Goal: Task Accomplishment & Management: Manage account settings

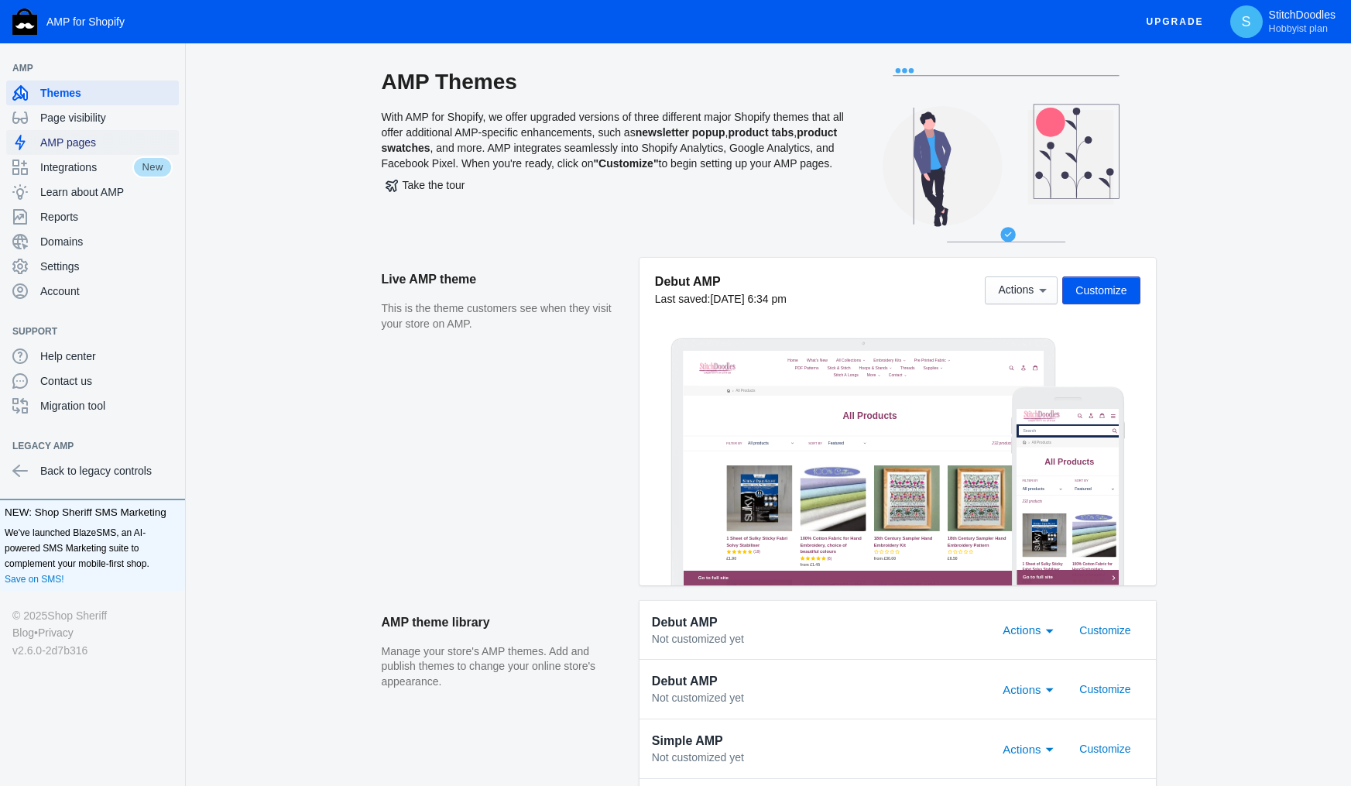
click at [68, 146] on span "AMP pages" at bounding box center [106, 142] width 132 height 15
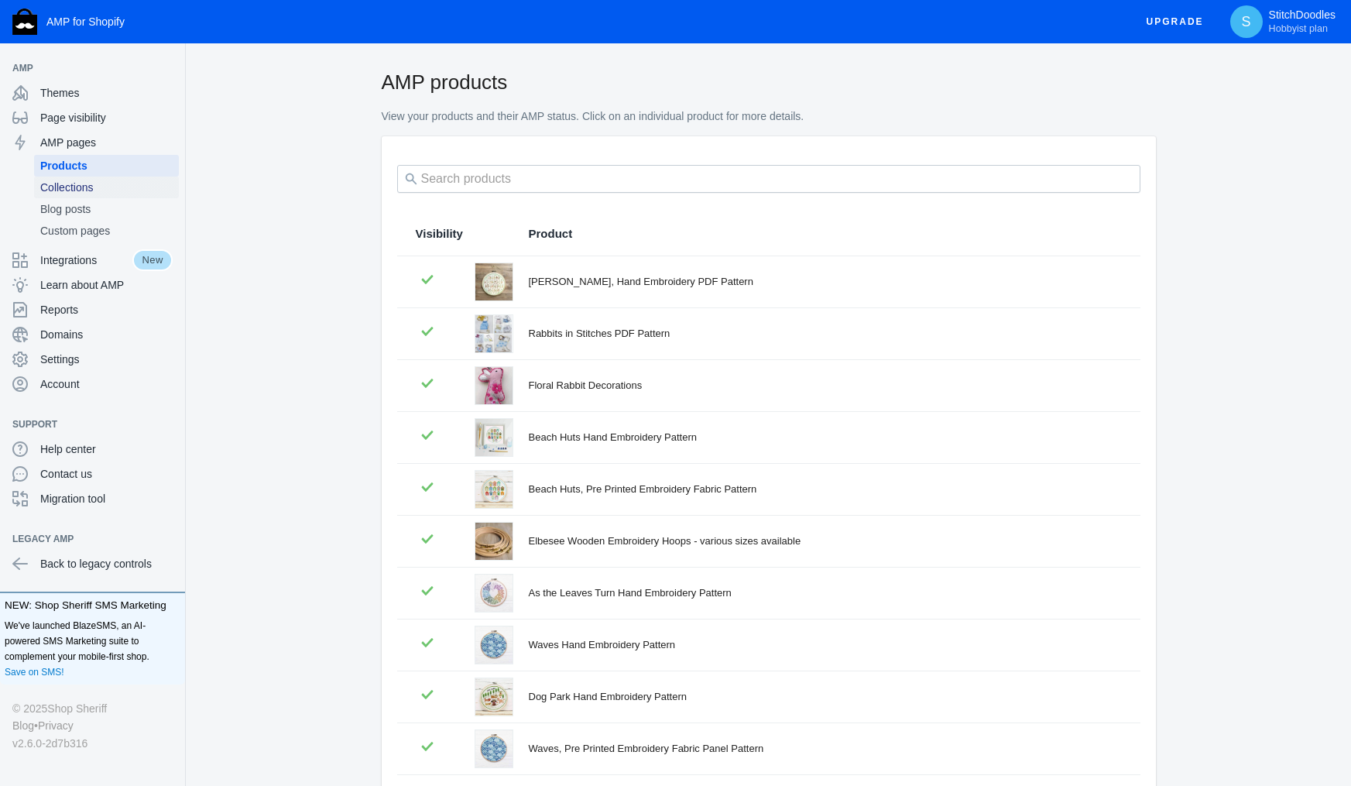
click at [112, 184] on span "Collections" at bounding box center [106, 187] width 132 height 15
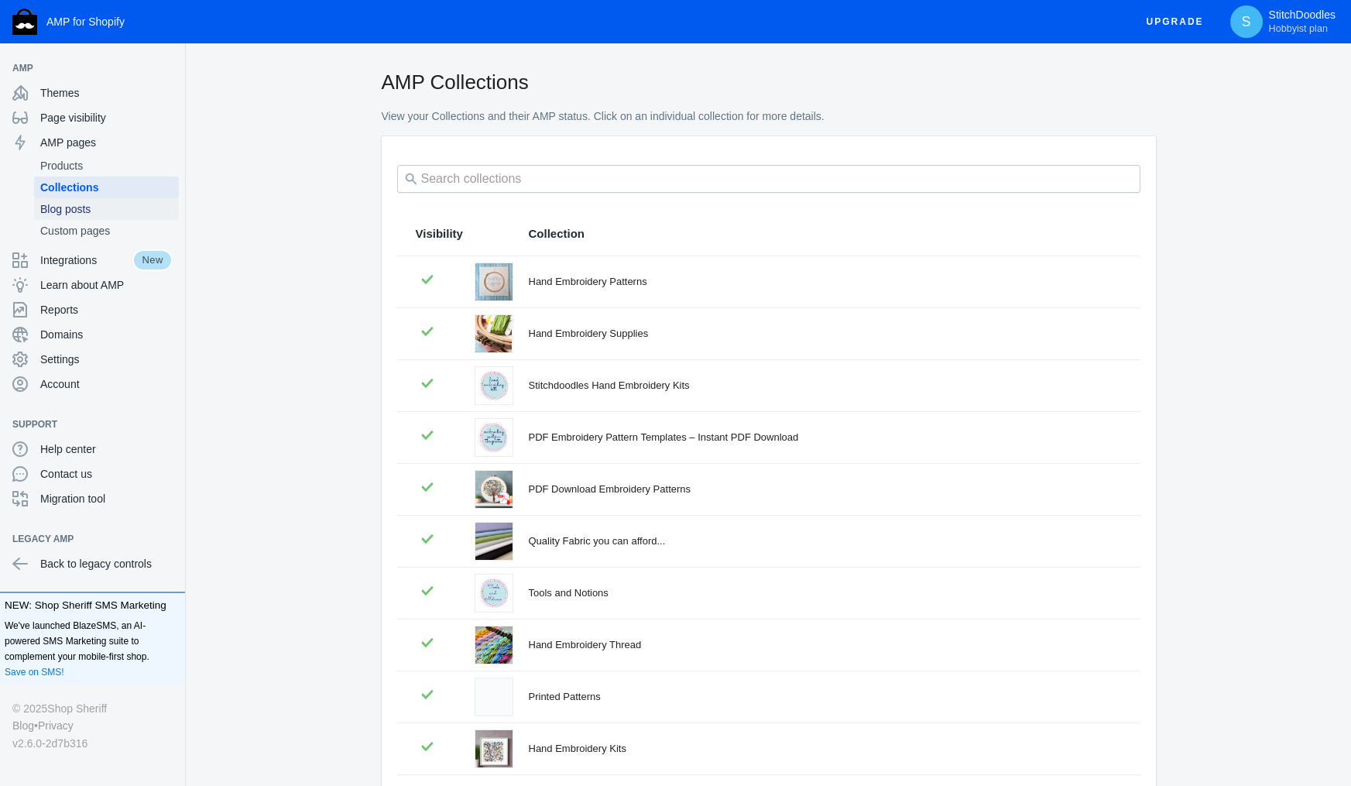
click at [98, 210] on span "Blog posts" at bounding box center [106, 208] width 132 height 15
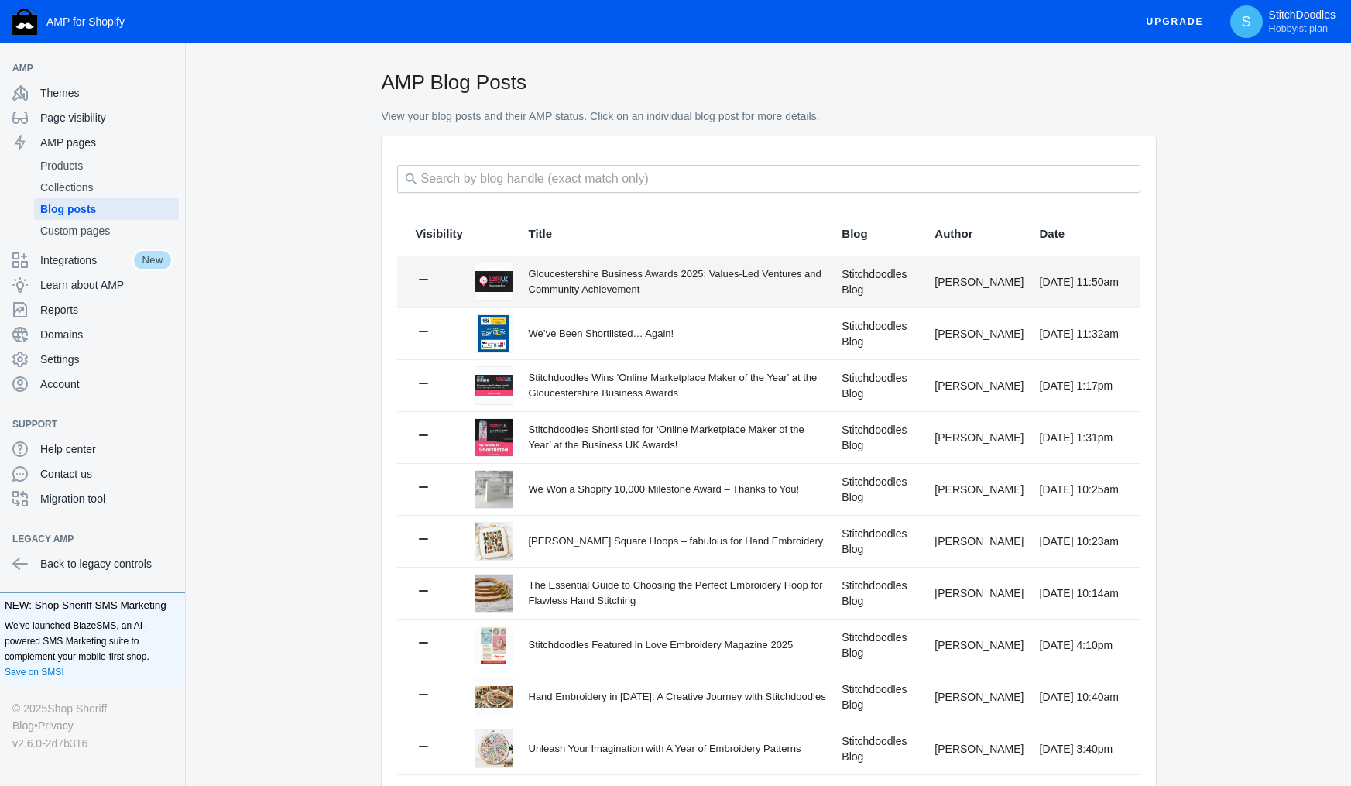
click at [622, 290] on div "Gloucestershire Business Awards 2025: Values-Led Ventures and Community Achieve…" at bounding box center [678, 281] width 298 height 30
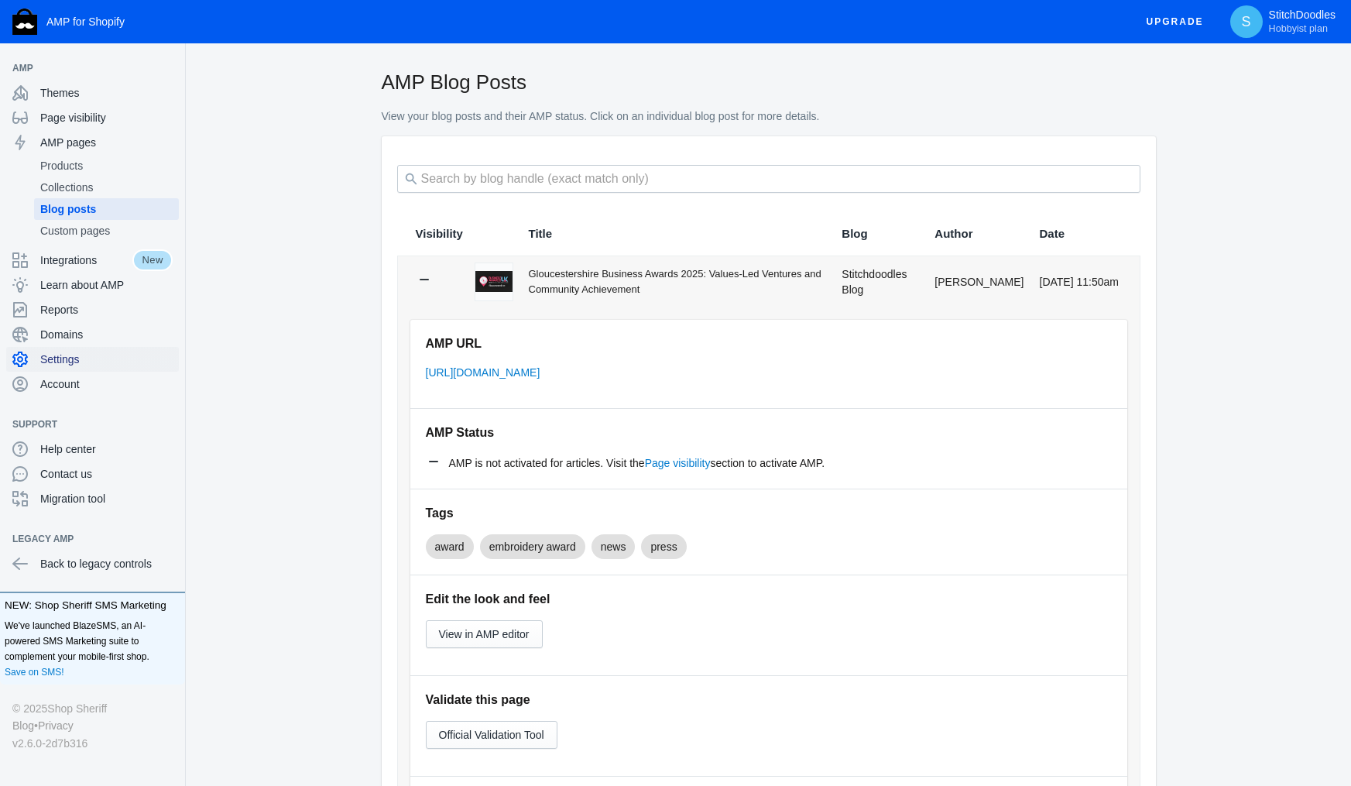
click at [64, 364] on span "Settings" at bounding box center [106, 359] width 132 height 15
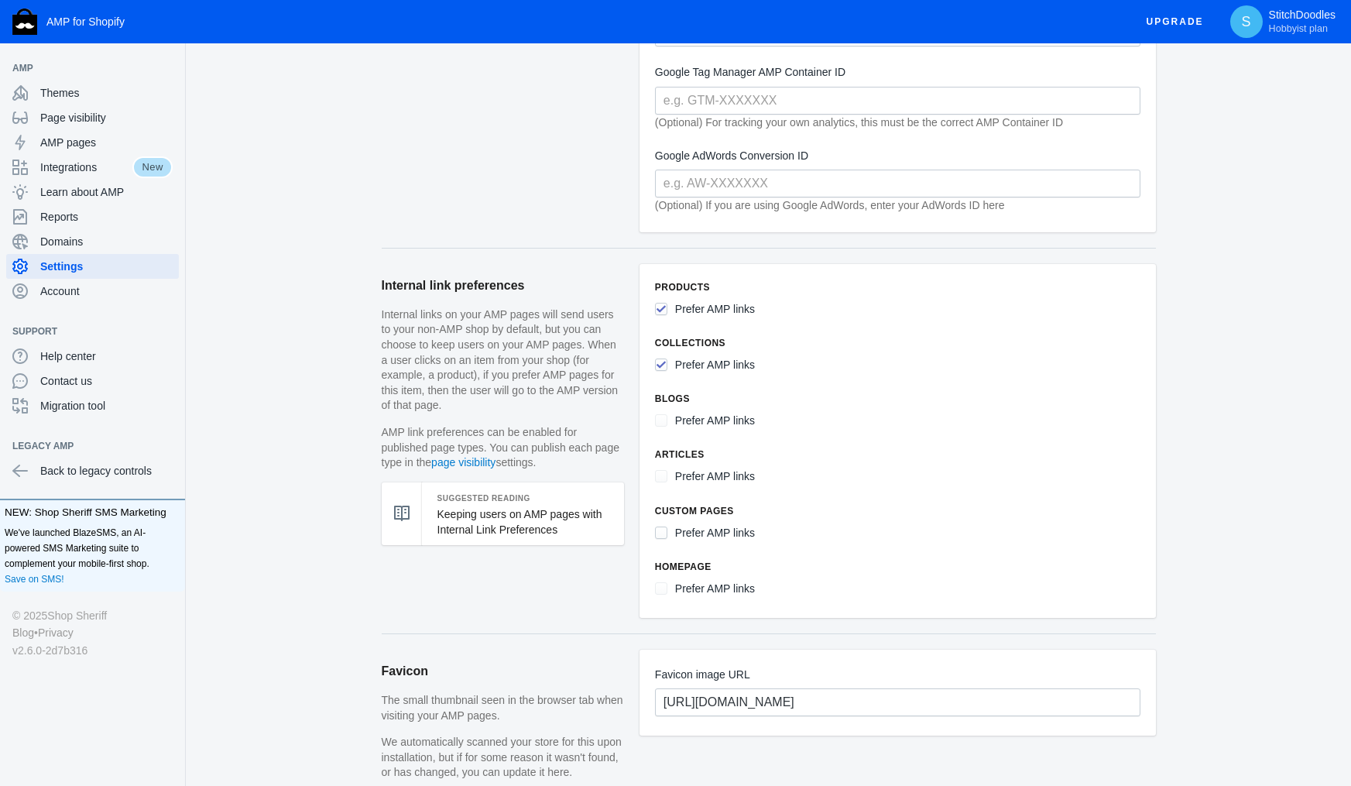
scroll to position [566, 0]
